Goal: Task Accomplishment & Management: Complete application form

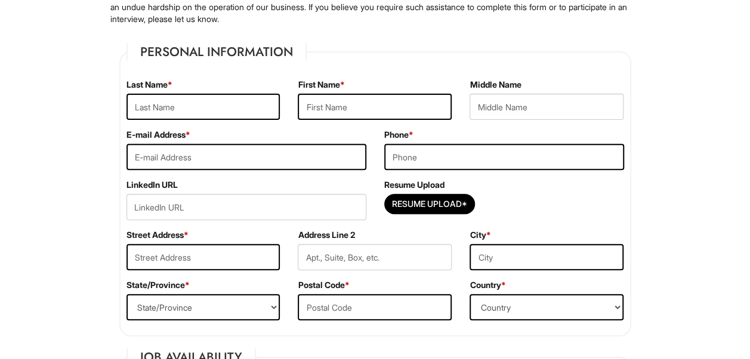
scroll to position [159, 0]
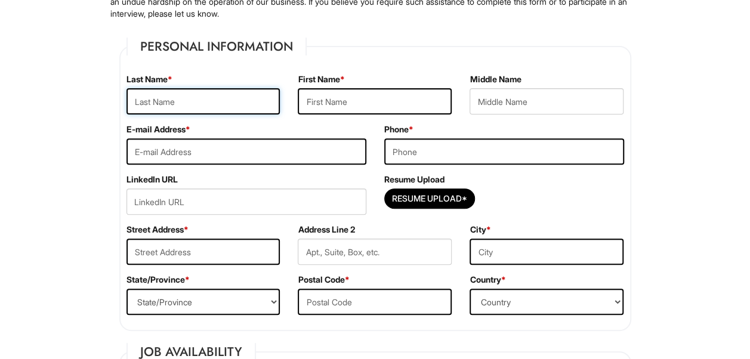
click at [145, 101] on input "text" at bounding box center [203, 101] width 154 height 26
type input "Gatewood"
type input "Toni"
type input "Rochelle"
type input "Rochelle18@cox.net"
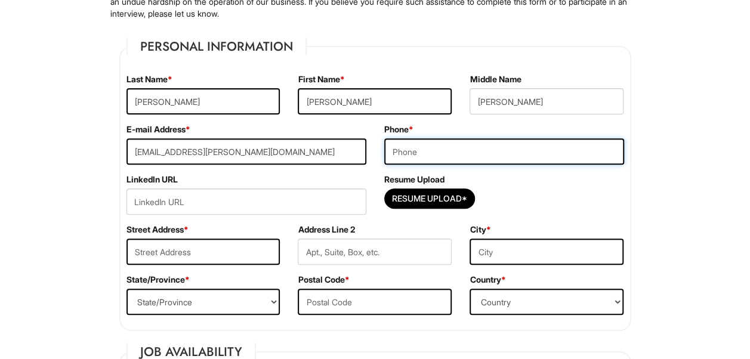
type input "7572862266"
type input "3660 Amherst street"
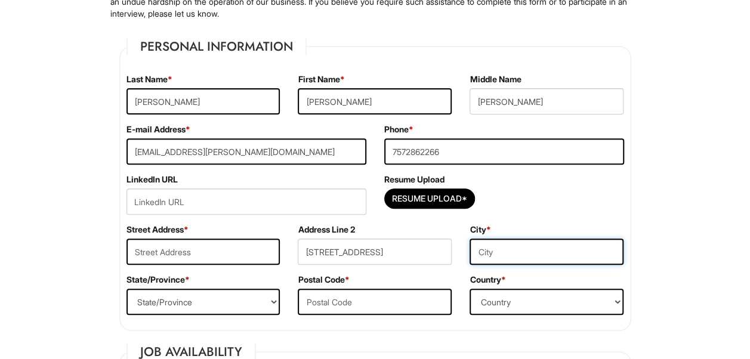
type input "NORFOLK (NORFOLK CITY COUNTY), VA 23513"
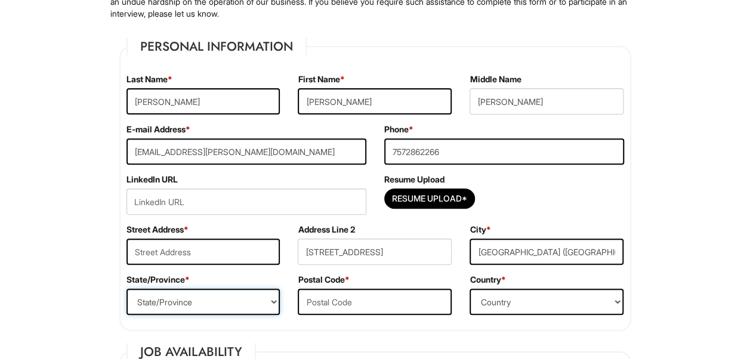
select select "VA"
type input "23513"
select select "United States of America"
click at [446, 199] on input "Resume Upload*" at bounding box center [429, 198] width 89 height 19
type input "C:\fakepath\Retail resume 2025.docx"
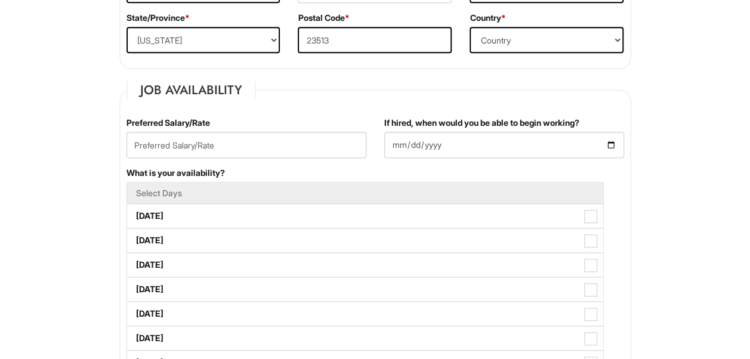
scroll to position [424, 0]
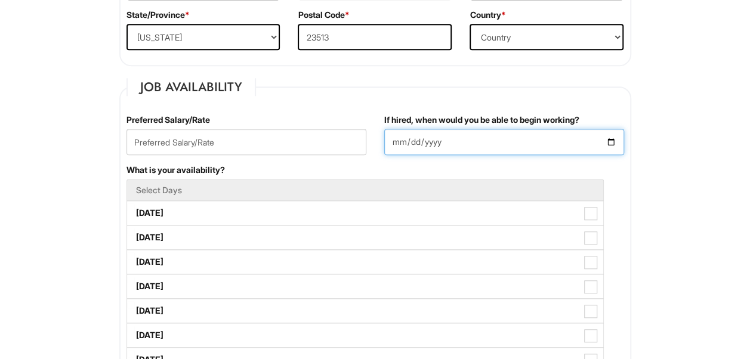
click at [418, 144] on input "If hired, when would you be able to begin working?" at bounding box center [504, 142] width 240 height 26
click at [397, 141] on input "If hired, when would you be able to begin working?" at bounding box center [504, 142] width 240 height 26
type input "2025-08-14"
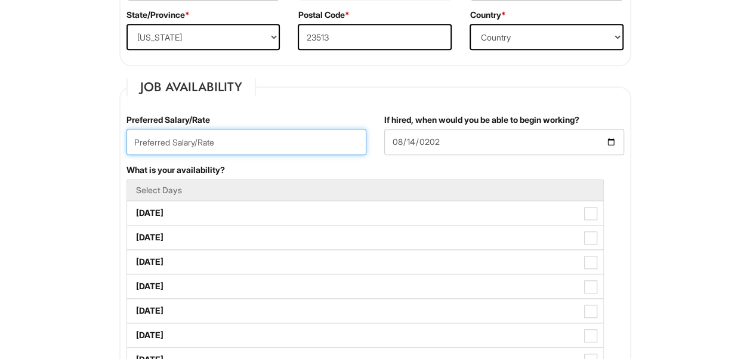
click at [274, 143] on input "text" at bounding box center [246, 142] width 240 height 26
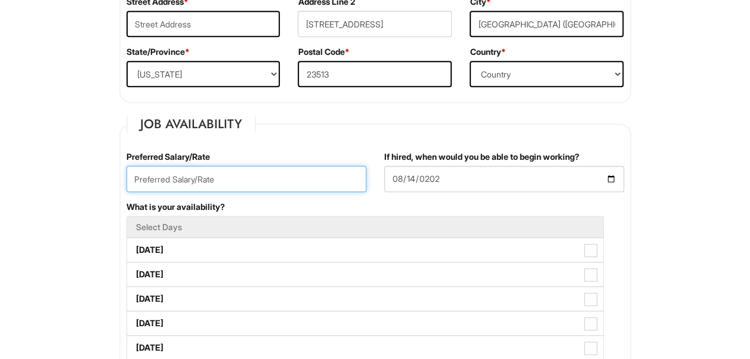
scroll to position [413, 0]
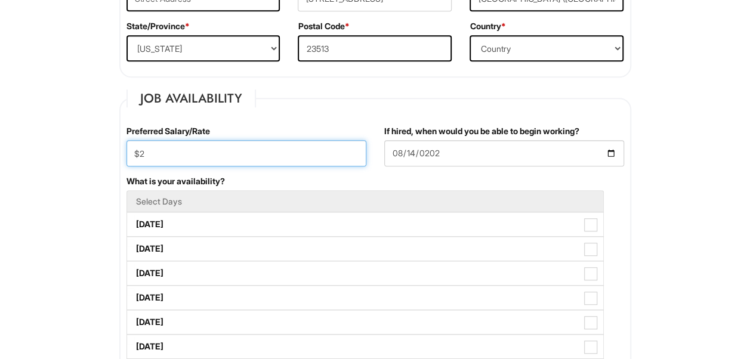
type input "$"
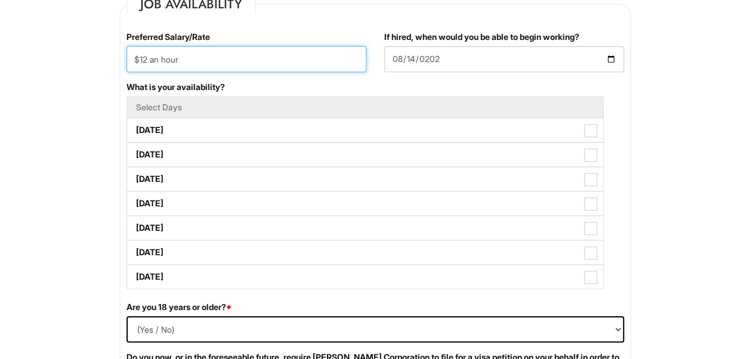
scroll to position [509, 0]
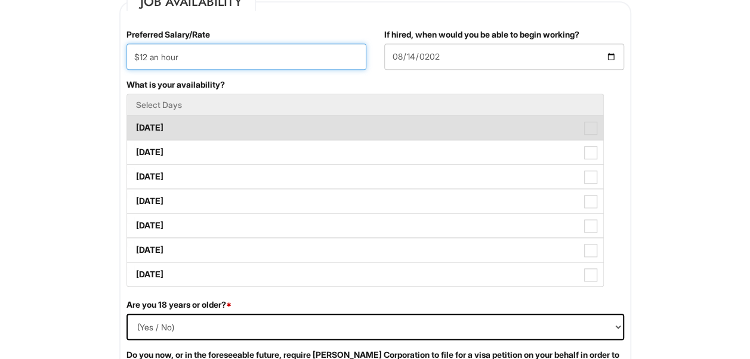
type input "$12 an hour"
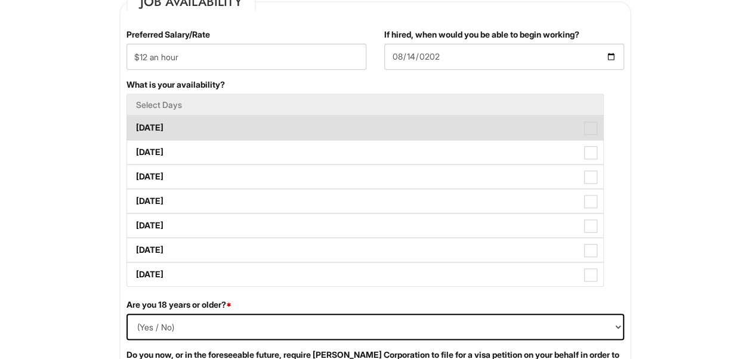
click at [259, 120] on label "Monday" at bounding box center [365, 128] width 476 height 24
click at [135, 120] on Available_Monday "Monday" at bounding box center [131, 122] width 8 height 8
checkbox Available_Monday "true"
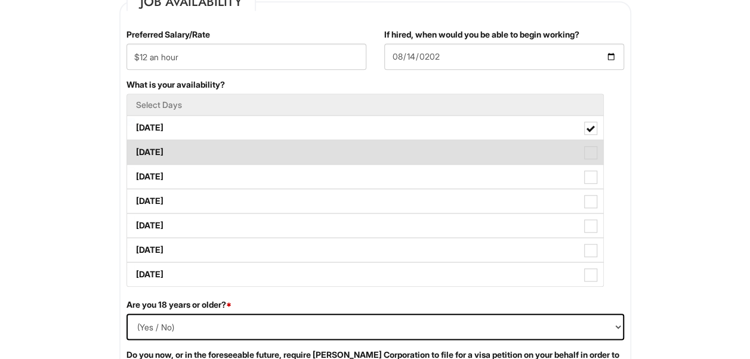
click at [244, 149] on label "Tuesday" at bounding box center [365, 152] width 476 height 24
click at [135, 149] on Available_Tuesday "Tuesday" at bounding box center [131, 147] width 8 height 8
checkbox Available_Tuesday "true"
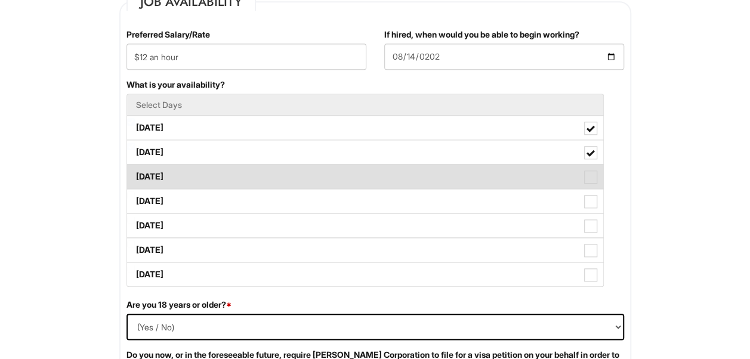
click at [240, 175] on label "Wednesday" at bounding box center [365, 177] width 476 height 24
click at [135, 175] on Available_Wednesday "Wednesday" at bounding box center [131, 171] width 8 height 8
checkbox Available_Wednesday "true"
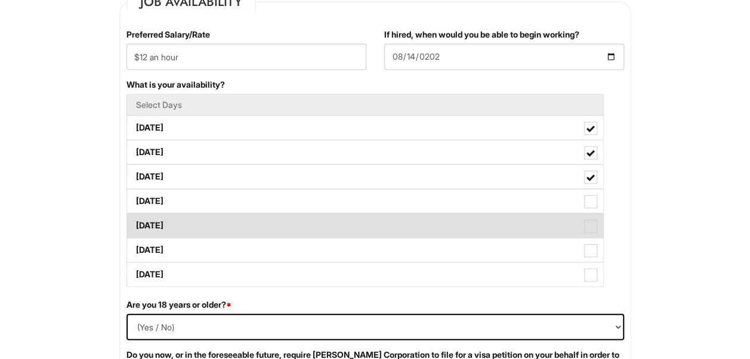
click at [230, 222] on label "Friday" at bounding box center [365, 225] width 476 height 24
click at [135, 222] on Available_Friday "Friday" at bounding box center [131, 220] width 8 height 8
checkbox Available_Friday "true"
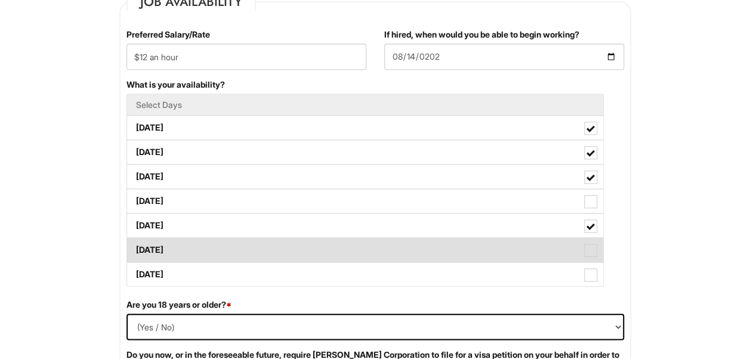
click at [228, 248] on label "Saturday" at bounding box center [365, 250] width 476 height 24
click at [135, 248] on Available_Saturday "Saturday" at bounding box center [131, 244] width 8 height 8
checkbox Available_Saturday "true"
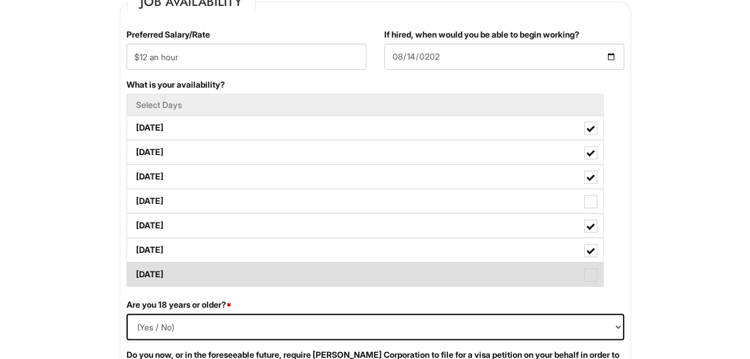
click at [224, 281] on label "Sunday" at bounding box center [365, 274] width 476 height 24
click at [135, 273] on Available_Sunday "Sunday" at bounding box center [131, 269] width 8 height 8
checkbox Available_Sunday "true"
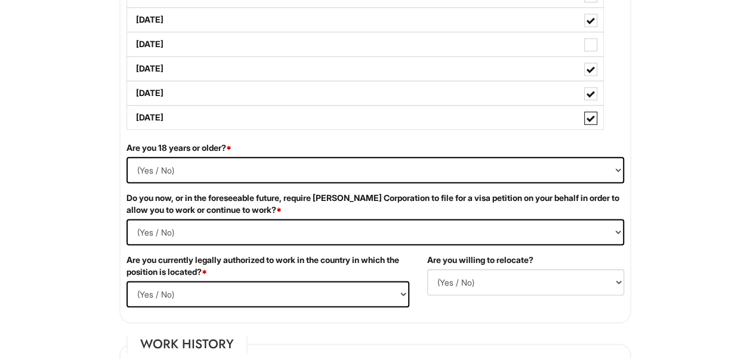
scroll to position [686, 0]
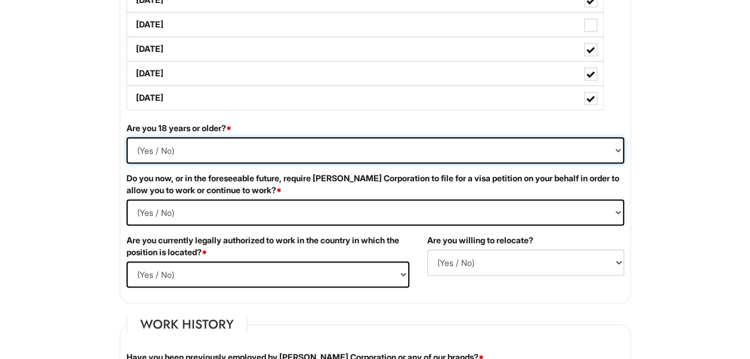
click at [589, 153] on select "(Yes / No) Yes No" at bounding box center [374, 150] width 497 height 26
select select "Yes"
click at [126, 137] on select "(Yes / No) Yes No" at bounding box center [374, 150] width 497 height 26
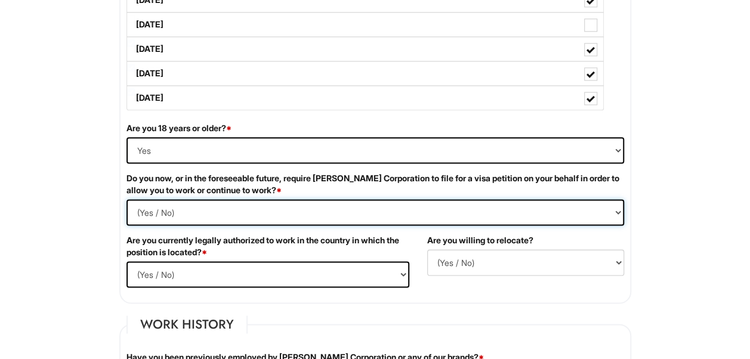
click at [598, 203] on Required "(Yes / No) Yes No" at bounding box center [374, 212] width 497 height 26
select Required "No"
click at [126, 199] on Required "(Yes / No) Yes No" at bounding box center [374, 212] width 497 height 26
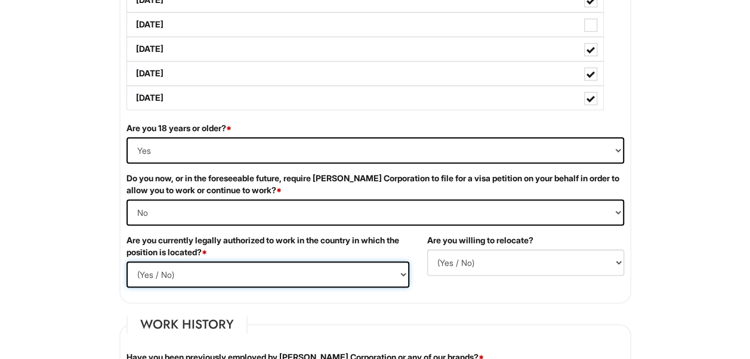
click at [361, 281] on select "(Yes / No) Yes No" at bounding box center [267, 274] width 283 height 26
select select "Yes"
click at [126, 261] on select "(Yes / No) Yes No" at bounding box center [267, 274] width 283 height 26
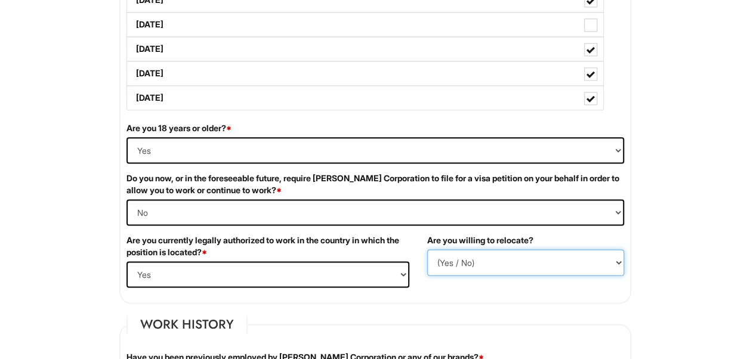
click at [437, 254] on select "(Yes / No) No Yes" at bounding box center [525, 262] width 197 height 26
select select "Y"
click at [427, 249] on select "(Yes / No) No Yes" at bounding box center [525, 262] width 197 height 26
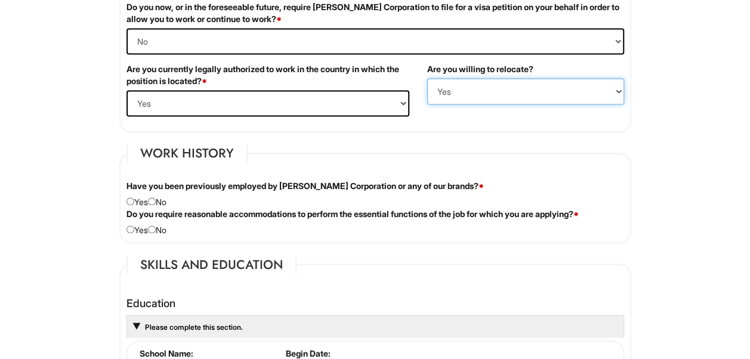
scroll to position [883, 0]
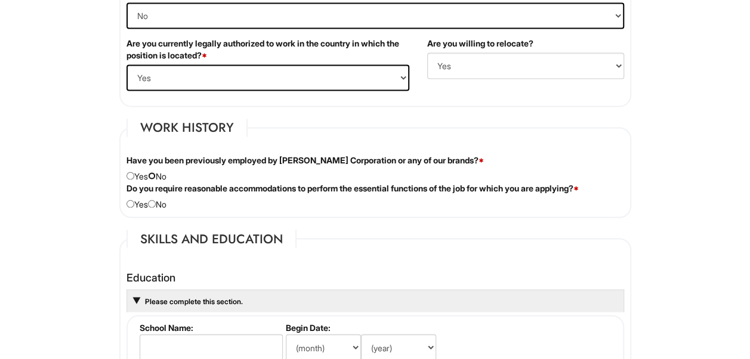
click at [156, 175] on input "radio" at bounding box center [152, 176] width 8 height 8
radio input "true"
click at [156, 205] on div "Do you require reasonable accommodations to perform the essential functions of …" at bounding box center [374, 196] width 515 height 28
click at [156, 200] on input "radio" at bounding box center [152, 204] width 8 height 8
radio input "true"
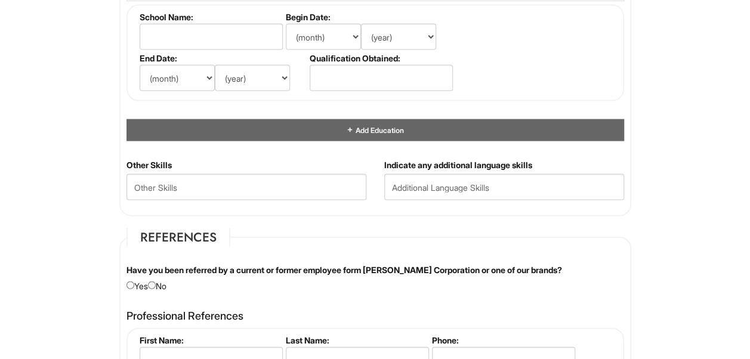
scroll to position [1099, 0]
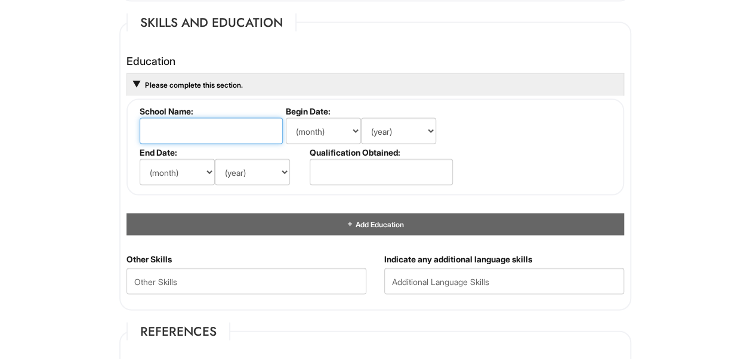
click at [242, 135] on input "text" at bounding box center [211, 130] width 143 height 26
type input "Strayer University"
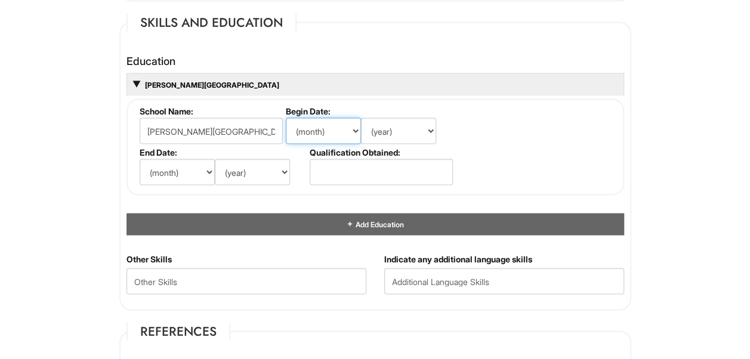
click at [307, 129] on select "(month) Jan Feb Mar Apr May Jun Jul Aug Sep Oct Nov Dec" at bounding box center [323, 130] width 75 height 26
select select "8"
click at [286, 117] on select "(month) Jan Feb Mar Apr May Jun Jul Aug Sep Oct Nov Dec" at bounding box center [323, 130] width 75 height 26
click at [385, 120] on select "(year) 2029 2028 2027 2026 2025 2024 2023 2022 2021 2020 2019 2018 2017 2016 20…" at bounding box center [398, 130] width 75 height 26
select select "2017"
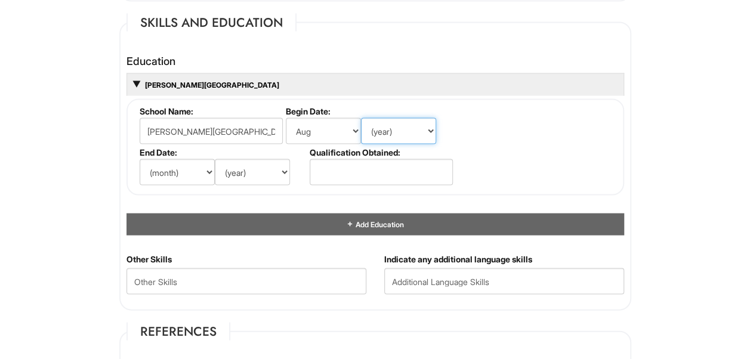
click at [361, 117] on select "(year) 2029 2028 2027 2026 2025 2024 2023 2022 2021 2020 2019 2018 2017 2016 20…" at bounding box center [398, 130] width 75 height 26
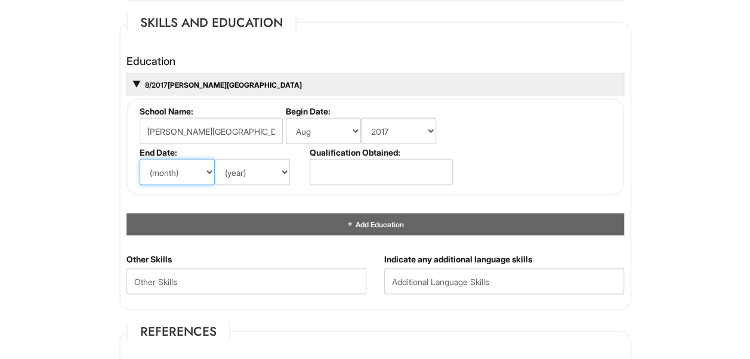
click at [154, 172] on select "(month) Jan Feb Mar Apr May Jun Jul Aug Sep Oct Nov Dec" at bounding box center [177, 172] width 75 height 26
select select "9"
click at [140, 159] on select "(month) Jan Feb Mar Apr May Jun Jul Aug Sep Oct Nov Dec" at bounding box center [177, 172] width 75 height 26
click at [249, 172] on select "(year) 2029 2028 2027 2026 2025 2024 2023 2022 2021 2020 2019 2018 2017 2016 20…" at bounding box center [252, 172] width 75 height 26
select select "2022"
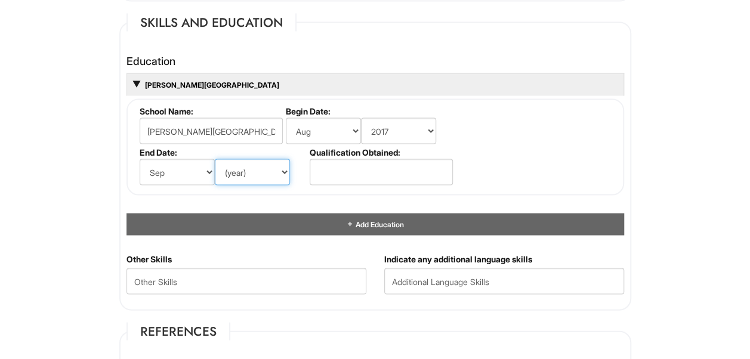
click at [215, 159] on select "(year) 2029 2028 2027 2026 2025 2024 2023 2022 2021 2020 2019 2018 2017 2016 20…" at bounding box center [252, 172] width 75 height 26
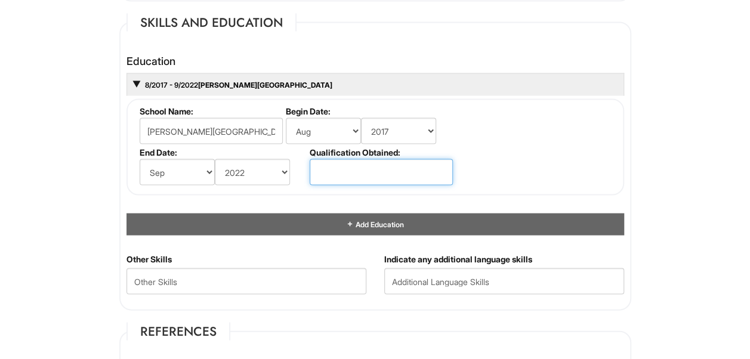
click at [322, 171] on input "text" at bounding box center [380, 172] width 143 height 26
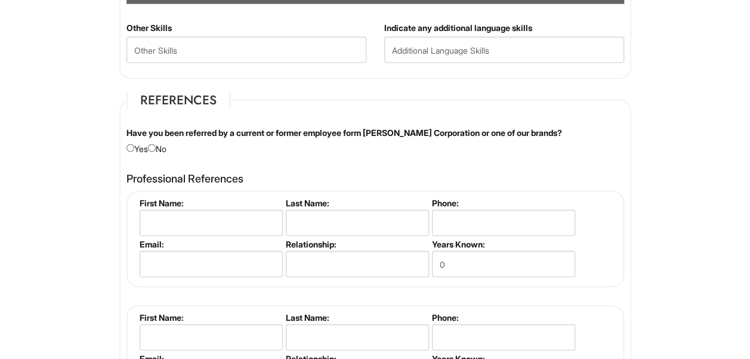
scroll to position [1341, 0]
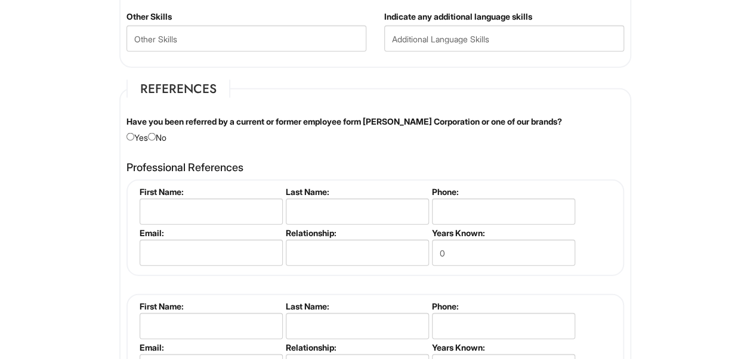
type input "Bachelor's Degree"
click at [156, 135] on input "radio" at bounding box center [152, 137] width 8 height 8
radio input "true"
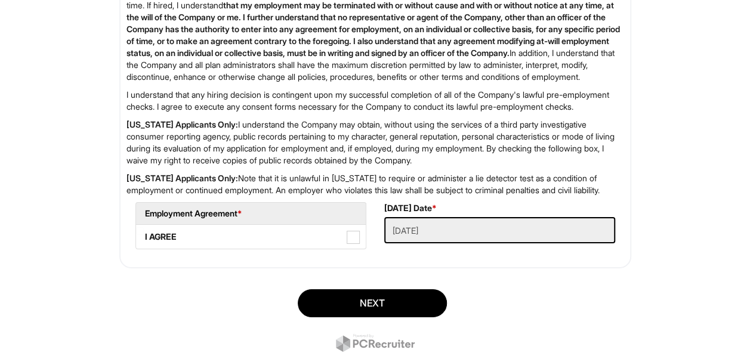
scroll to position [1953, 0]
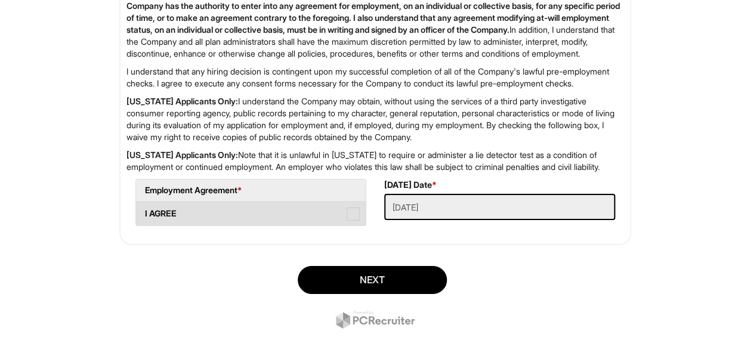
click at [354, 225] on label "I AGREE" at bounding box center [251, 214] width 230 height 24
click at [144, 212] on AGREE "I AGREE" at bounding box center [140, 208] width 8 height 8
checkbox AGREE "true"
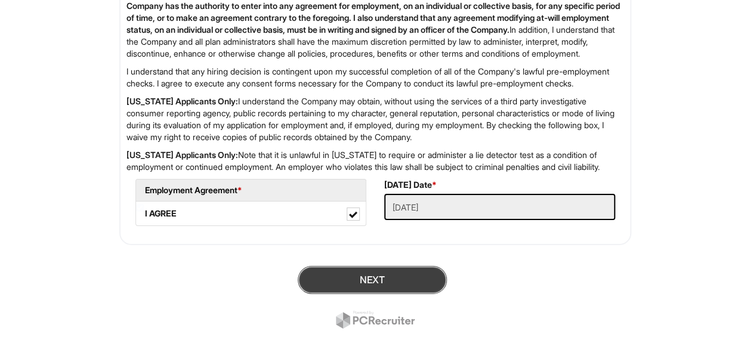
click at [386, 294] on button "Next" at bounding box center [372, 280] width 149 height 28
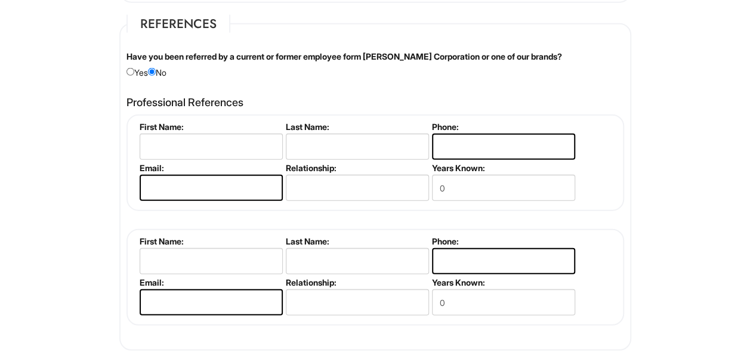
scroll to position [1404, 0]
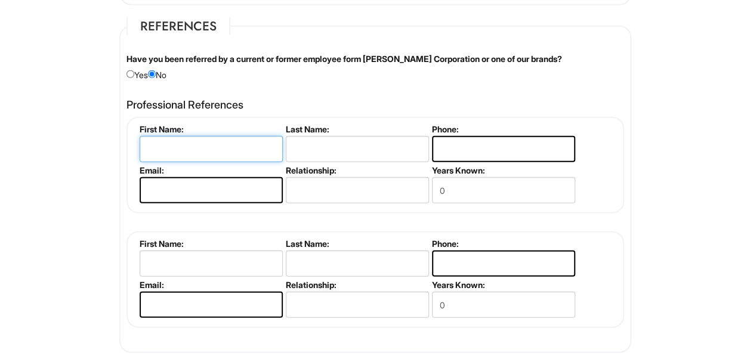
click at [228, 147] on input "text" at bounding box center [211, 149] width 143 height 26
type input "Joanne"
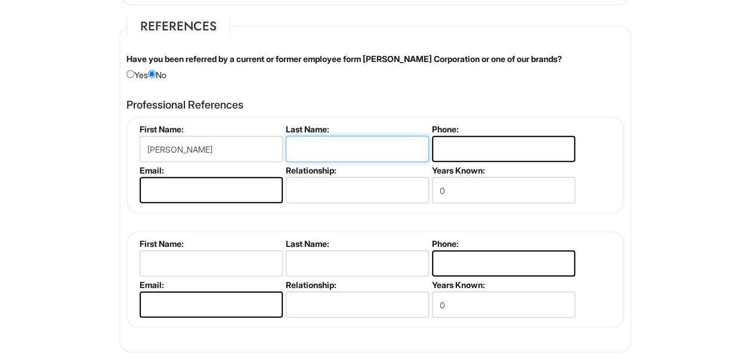
click at [301, 144] on input "text" at bounding box center [357, 149] width 143 height 26
type input "Pace"
click at [496, 155] on input "tel" at bounding box center [503, 149] width 143 height 26
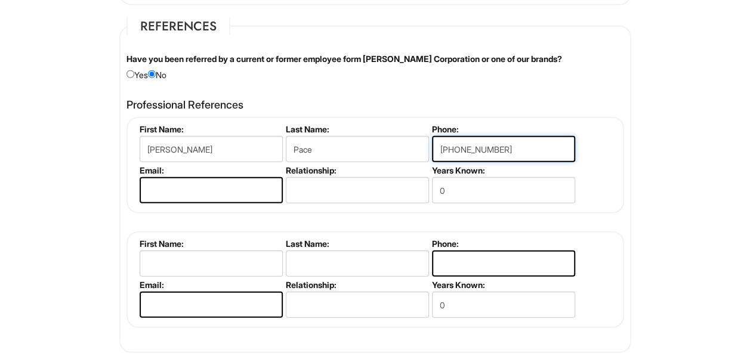
type input "318-556-5318"
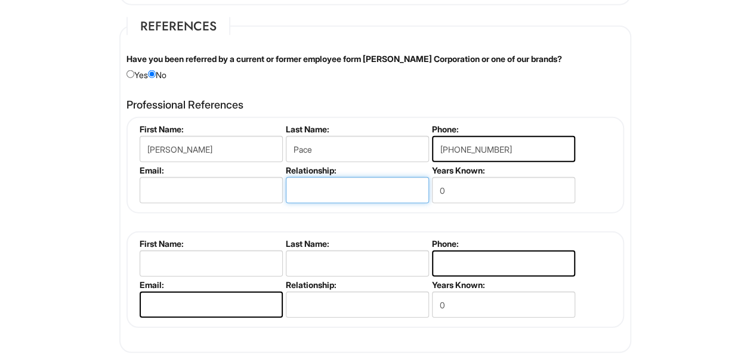
click at [383, 185] on input "text" at bounding box center [357, 190] width 143 height 26
type input "educator"
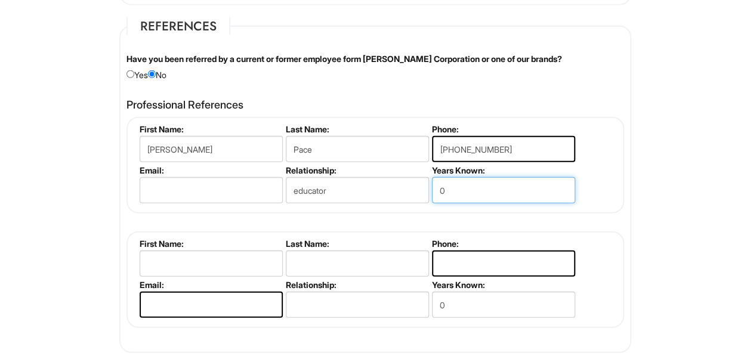
click at [464, 186] on input "0" at bounding box center [503, 190] width 143 height 26
type input "8"
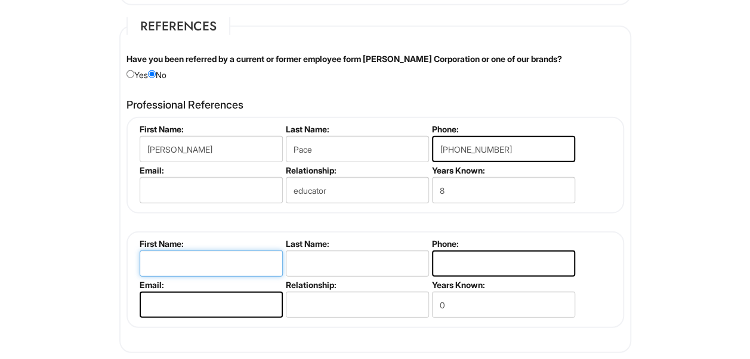
click at [194, 263] on input "text" at bounding box center [211, 263] width 143 height 26
type input "Edgar"
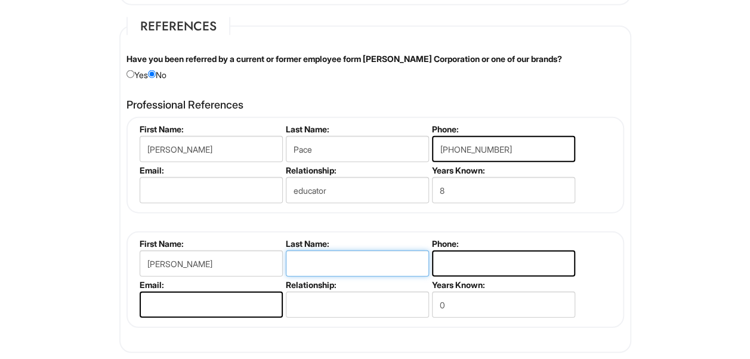
click at [309, 266] on input "text" at bounding box center [357, 263] width 143 height 26
type input "Balcorta"
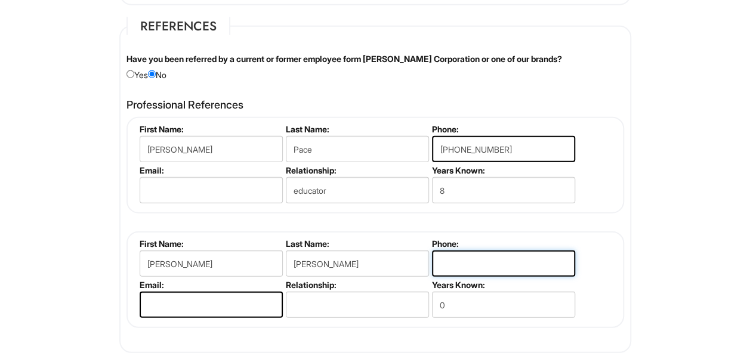
click at [467, 267] on input "tel" at bounding box center [503, 263] width 143 height 26
type input "623-233-4589"
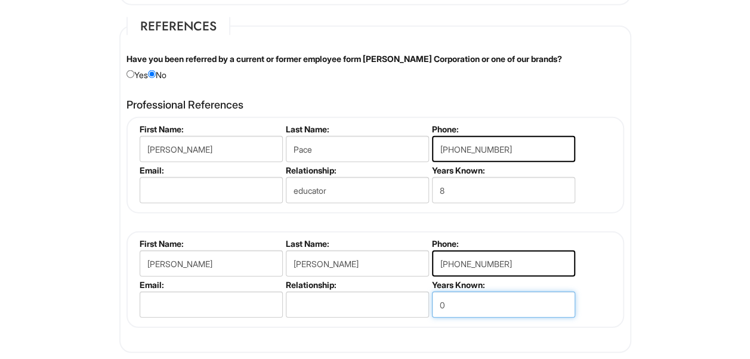
click at [451, 303] on input "0" at bounding box center [503, 305] width 143 height 26
type input "3"
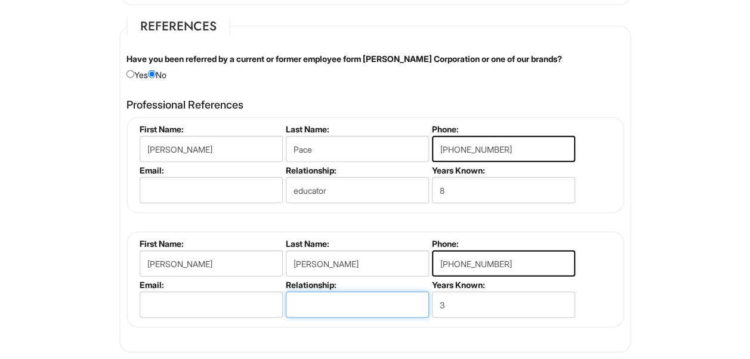
click at [329, 303] on input "text" at bounding box center [357, 305] width 143 height 26
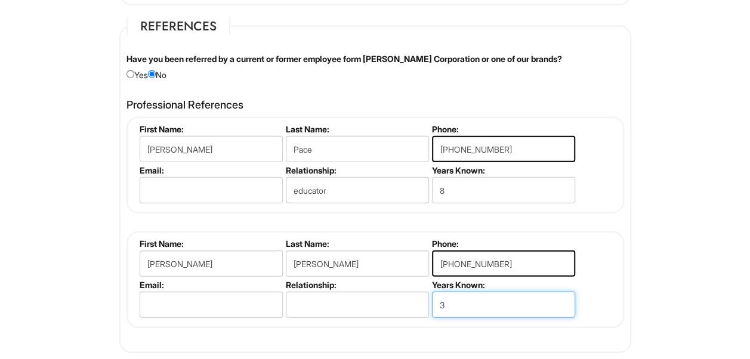
click at [458, 305] on input "3" at bounding box center [503, 305] width 143 height 26
type input "5"
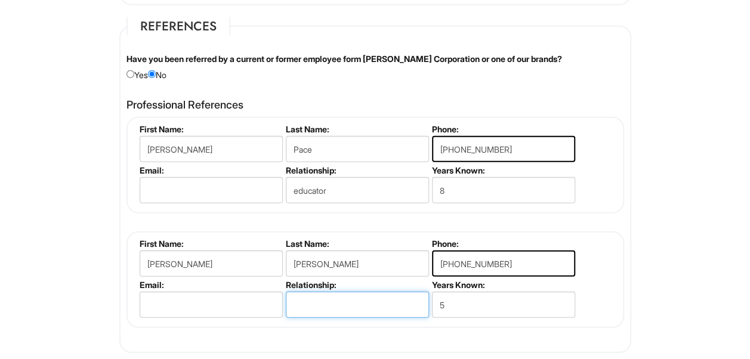
click at [304, 295] on input "text" at bounding box center [357, 305] width 143 height 26
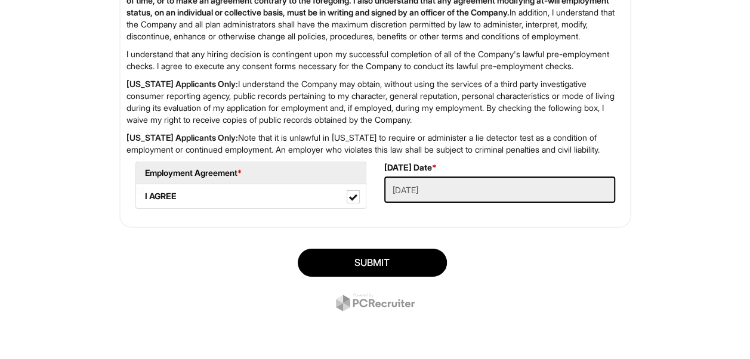
scroll to position [2013, 0]
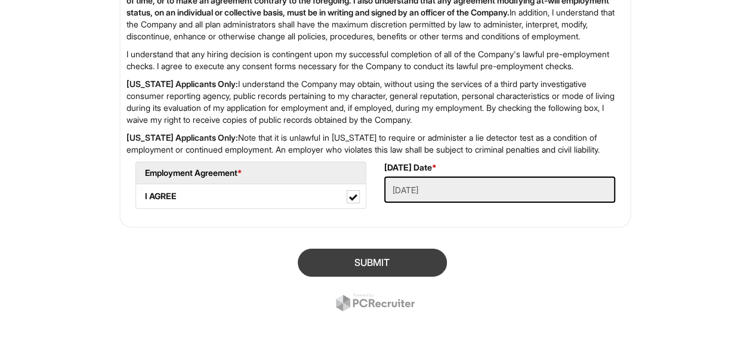
type input "manager"
click at [407, 260] on button "SUBMIT" at bounding box center [372, 263] width 149 height 28
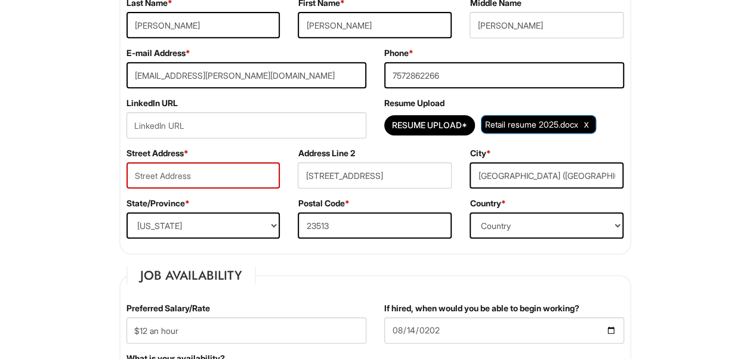
scroll to position [265, 0]
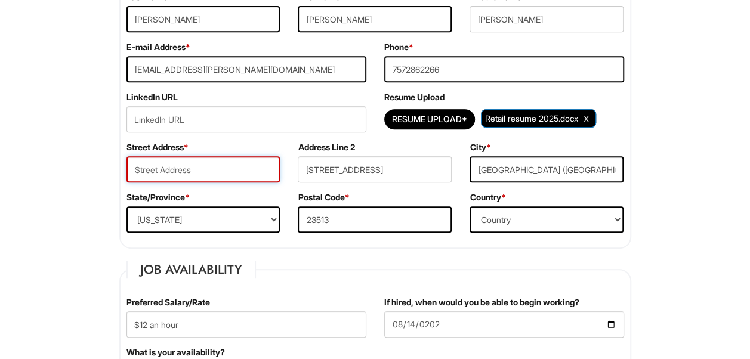
click at [154, 177] on input "text" at bounding box center [203, 169] width 154 height 26
type input "3660 Amherst street"
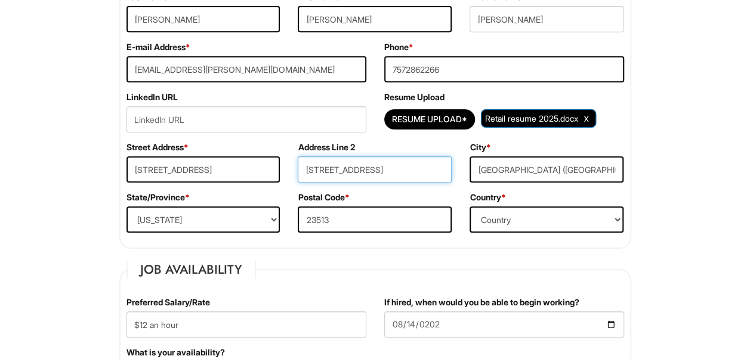
click at [409, 171] on input "3660 Amherst street" at bounding box center [375, 169] width 154 height 26
type input "3"
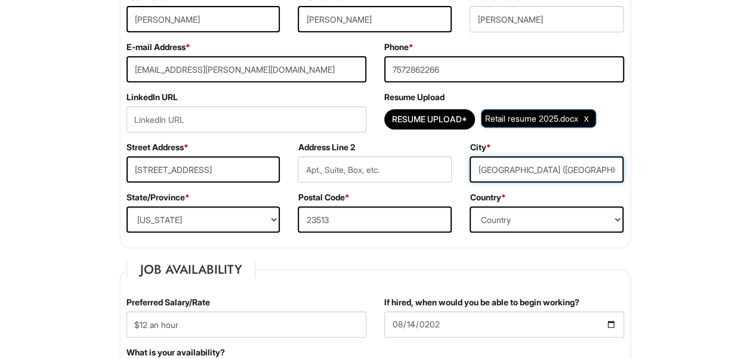
click at [530, 171] on input "NORFOLK (NORFOLK CITY COUNTY), VA 23513" at bounding box center [546, 169] width 154 height 26
click at [602, 167] on input "ORFOLK CITY COUNTY), VA 2513" at bounding box center [546, 169] width 154 height 26
click at [496, 164] on input "51" at bounding box center [546, 169] width 154 height 26
type input "5"
type input "Norfolk"
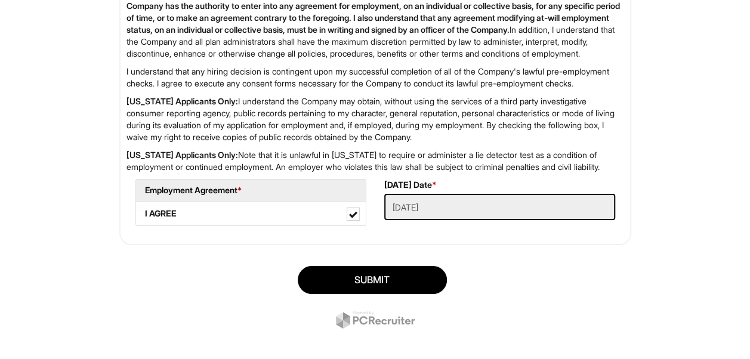
scroll to position [2037, 0]
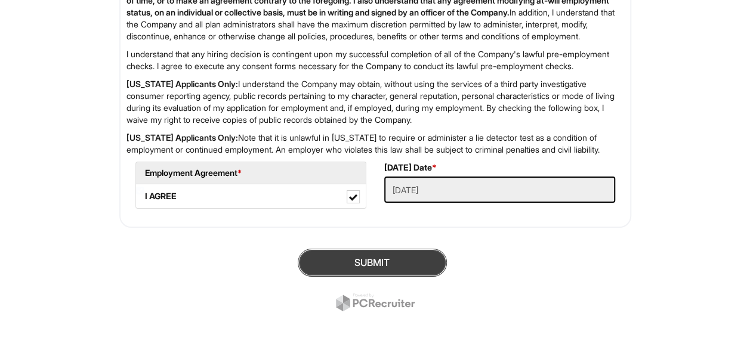
click at [423, 263] on button "SUBMIT" at bounding box center [372, 263] width 149 height 28
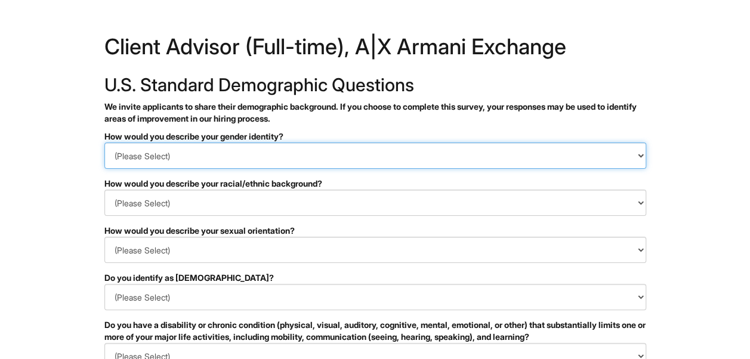
click at [520, 155] on select "(Please Select) Man Woman [DEMOGRAPHIC_DATA] I prefer to self-describe I don't …" at bounding box center [374, 156] width 541 height 26
select select "Woman"
click at [104, 143] on select "(Please Select) Man Woman [DEMOGRAPHIC_DATA] I prefer to self-describe I don't …" at bounding box center [374, 156] width 541 height 26
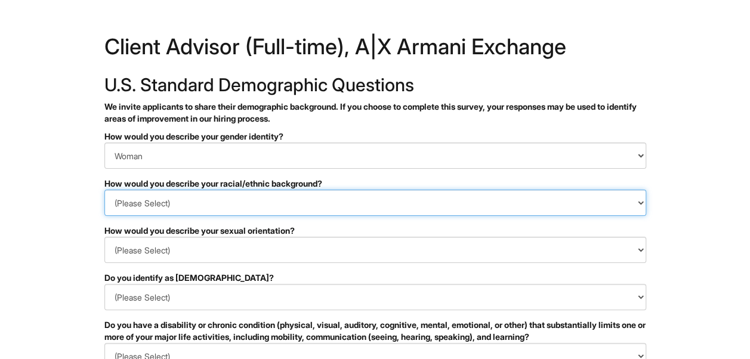
click at [498, 208] on select "(Please Select) [DEMOGRAPHIC_DATA] or of [DEMOGRAPHIC_DATA] descent [DEMOGRAPHI…" at bounding box center [374, 203] width 541 height 26
select select "I don't wish to answer"
click at [104, 190] on select "(Please Select) [DEMOGRAPHIC_DATA] or of [DEMOGRAPHIC_DATA] descent [DEMOGRAPHI…" at bounding box center [374, 203] width 541 height 26
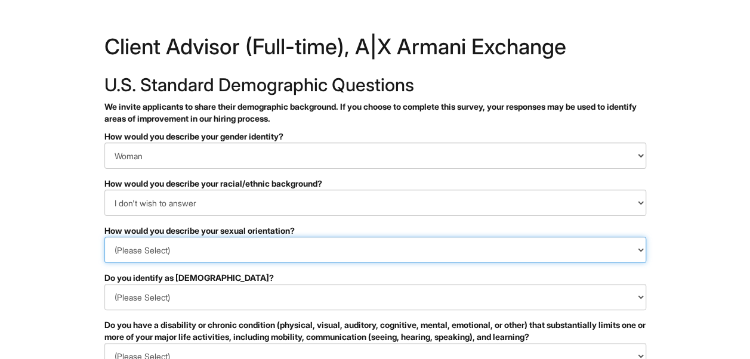
click at [525, 249] on select "(Please Select) [DEMOGRAPHIC_DATA] [DEMOGRAPHIC_DATA] and/or [DEMOGRAPHIC_DATA]…" at bounding box center [374, 250] width 541 height 26
select select "[DEMOGRAPHIC_DATA]"
click at [104, 237] on select "(Please Select) [DEMOGRAPHIC_DATA] [DEMOGRAPHIC_DATA] and/or [DEMOGRAPHIC_DATA]…" at bounding box center [374, 250] width 541 height 26
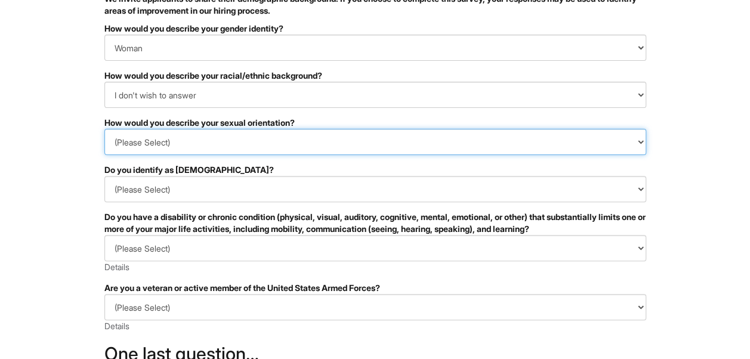
scroll to position [122, 0]
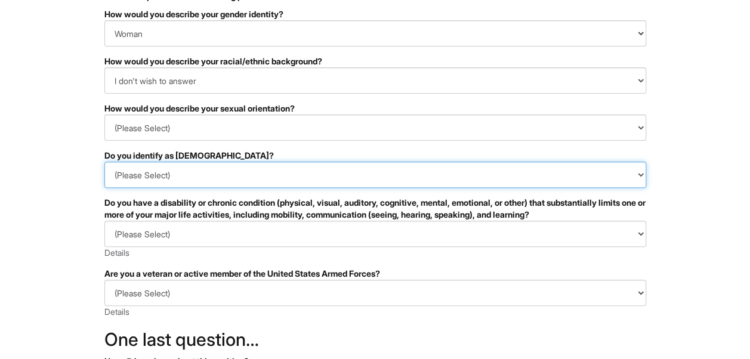
click at [615, 171] on select "(Please Select) Yes No I prefer to self-describe I don't wish to answer" at bounding box center [374, 175] width 541 height 26
select select "No"
click at [104, 162] on select "(Please Select) Yes No I prefer to self-describe I don't wish to answer" at bounding box center [374, 175] width 541 height 26
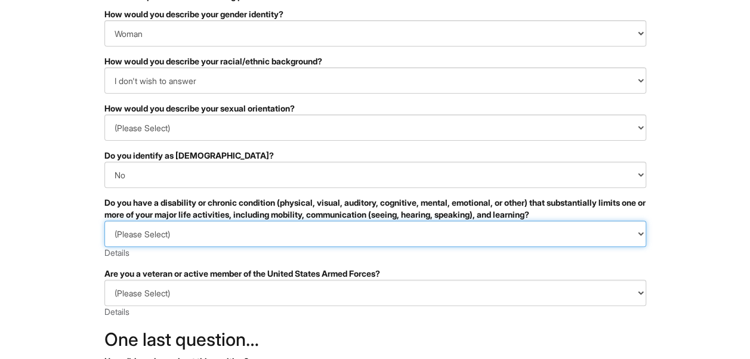
click at [634, 234] on select "(Please Select) YES, I HAVE A DISABILITY (or previously had a disability) NO, I…" at bounding box center [374, 234] width 541 height 26
select select "NO, I DON'T HAVE A DISABILITY"
click at [104, 221] on select "(Please Select) YES, I HAVE A DISABILITY (or previously had a disability) NO, I…" at bounding box center [374, 234] width 541 height 26
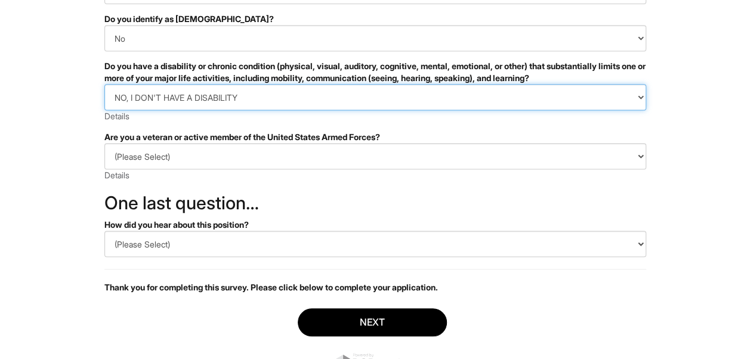
scroll to position [260, 0]
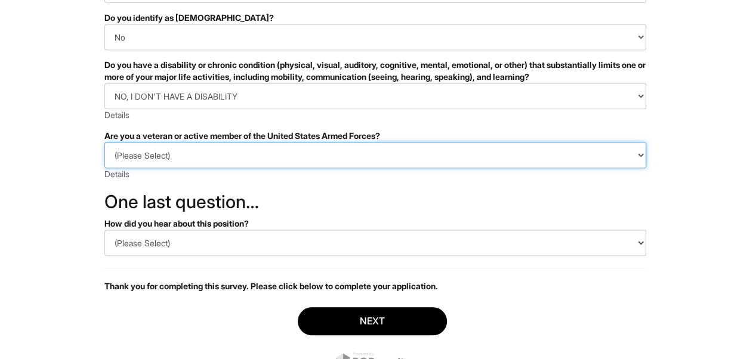
click at [596, 162] on select "(Please Select) I IDENTIFY AS ONE OR MORE OF THE CLASSIFICATIONS OF PROTECTED V…" at bounding box center [374, 155] width 541 height 26
select select "I AM NOT A PROTECTED VETERAN"
click at [104, 142] on select "(Please Select) I IDENTIFY AS ONE OR MORE OF THE CLASSIFICATIONS OF PROTECTED V…" at bounding box center [374, 155] width 541 height 26
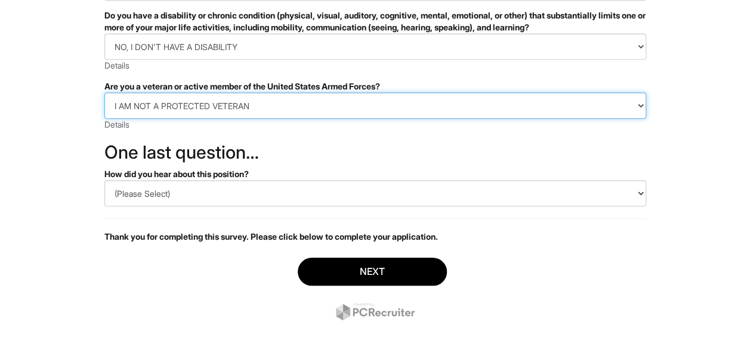
scroll to position [312, 0]
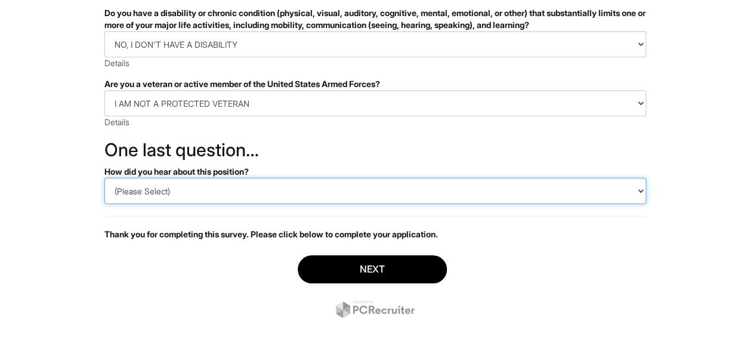
click at [633, 192] on select "(Please Select) CareerBuilder Indeed LinkedIn Monster Referral Other" at bounding box center [374, 191] width 541 height 26
select select "LinkedIn"
click at [104, 178] on select "(Please Select) CareerBuilder Indeed LinkedIn Monster Referral Other" at bounding box center [374, 191] width 541 height 26
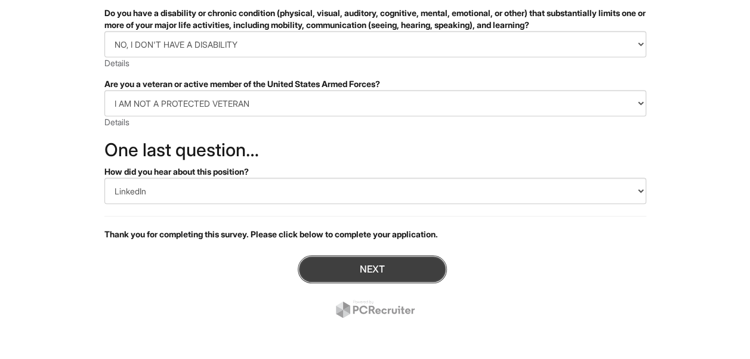
click at [416, 266] on button "Next" at bounding box center [372, 269] width 149 height 28
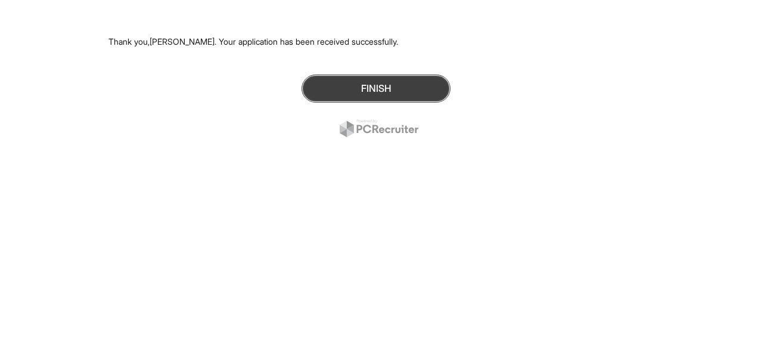
click at [360, 90] on button "Finish" at bounding box center [376, 89] width 149 height 28
